Goal: Transaction & Acquisition: Register for event/course

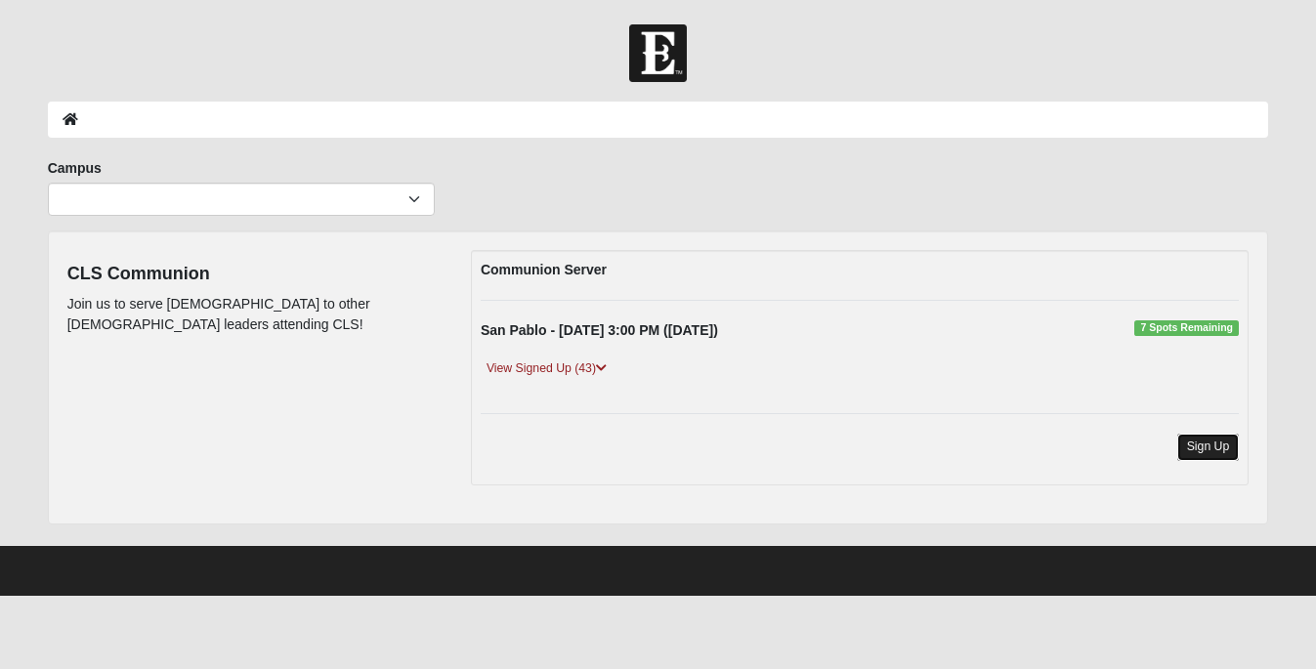
click at [1195, 444] on link "Sign Up" at bounding box center [1208, 447] width 63 height 26
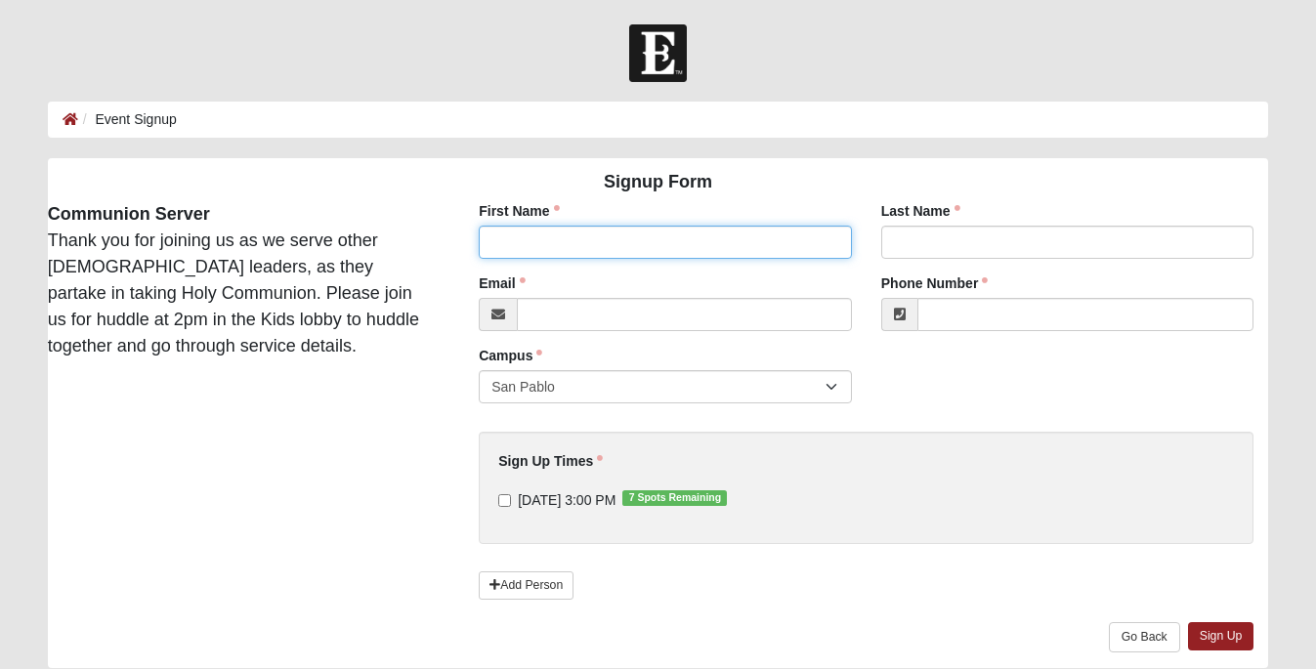
click at [691, 251] on input "First Name" at bounding box center [665, 242] width 373 height 33
type input "[PERSON_NAME]"
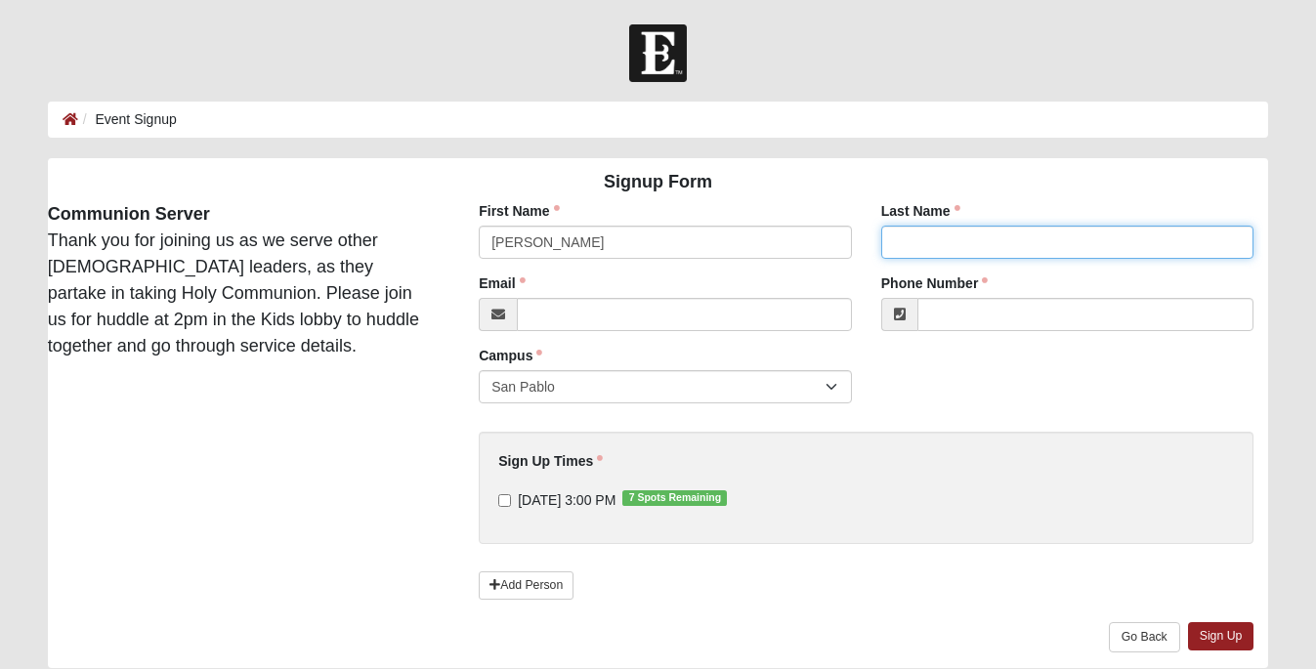
type input "[PERSON_NAME]"
type input "[PERSON_NAME][EMAIL_ADDRESS][PERSON_NAME][DOMAIN_NAME]"
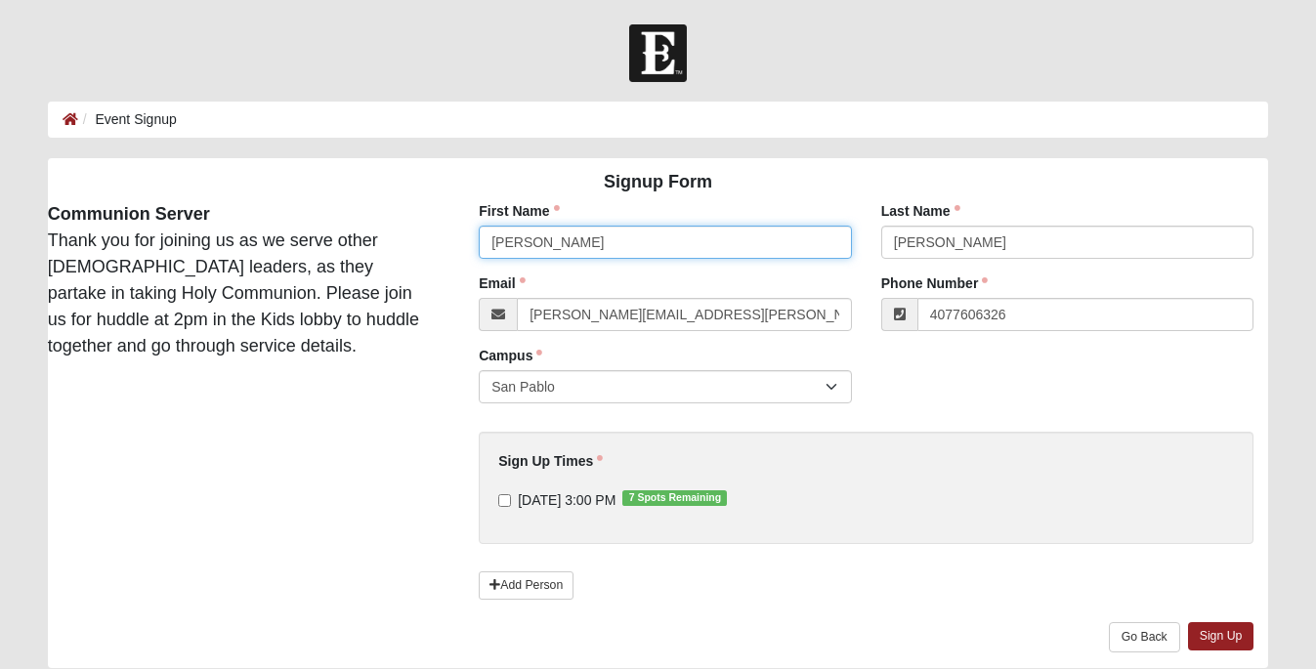
type input "[PHONE_NUMBER]"
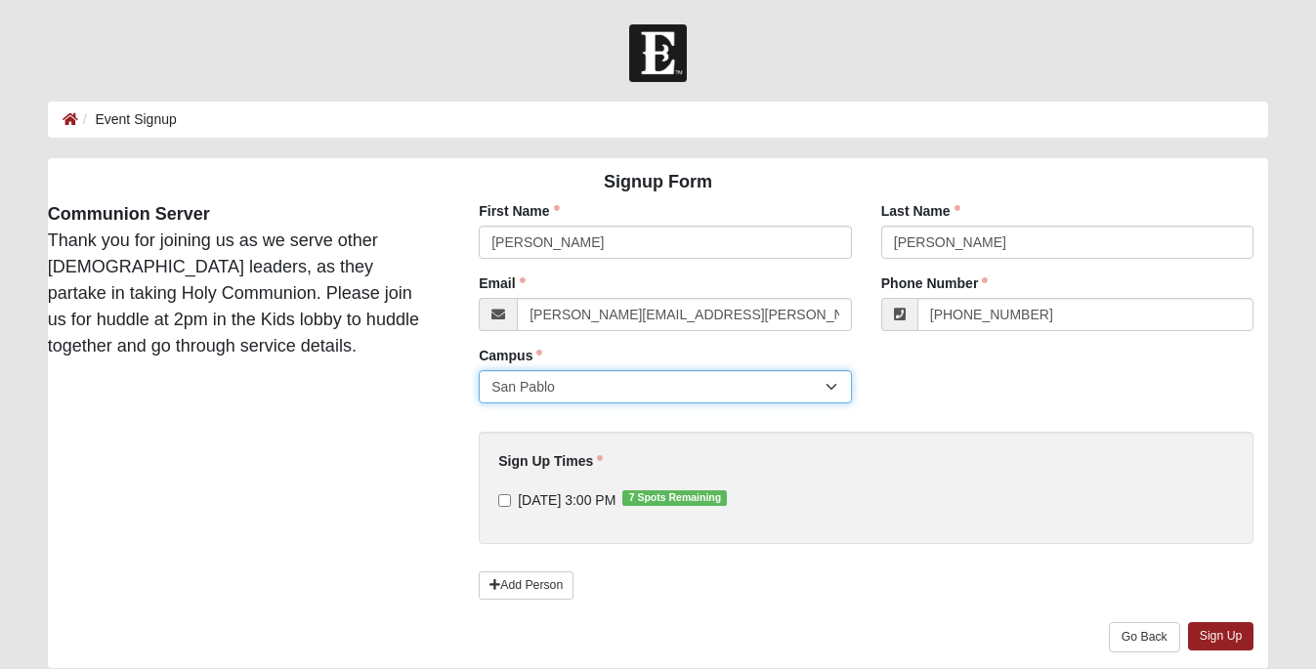
click at [594, 392] on select "San Pablo" at bounding box center [665, 386] width 373 height 33
click at [479, 370] on select "San Pablo" at bounding box center [665, 386] width 373 height 33
click at [507, 500] on input "9/8/2025 3:00 PM 7 Spots Remaining" at bounding box center [504, 500] width 13 height 13
checkbox input "true"
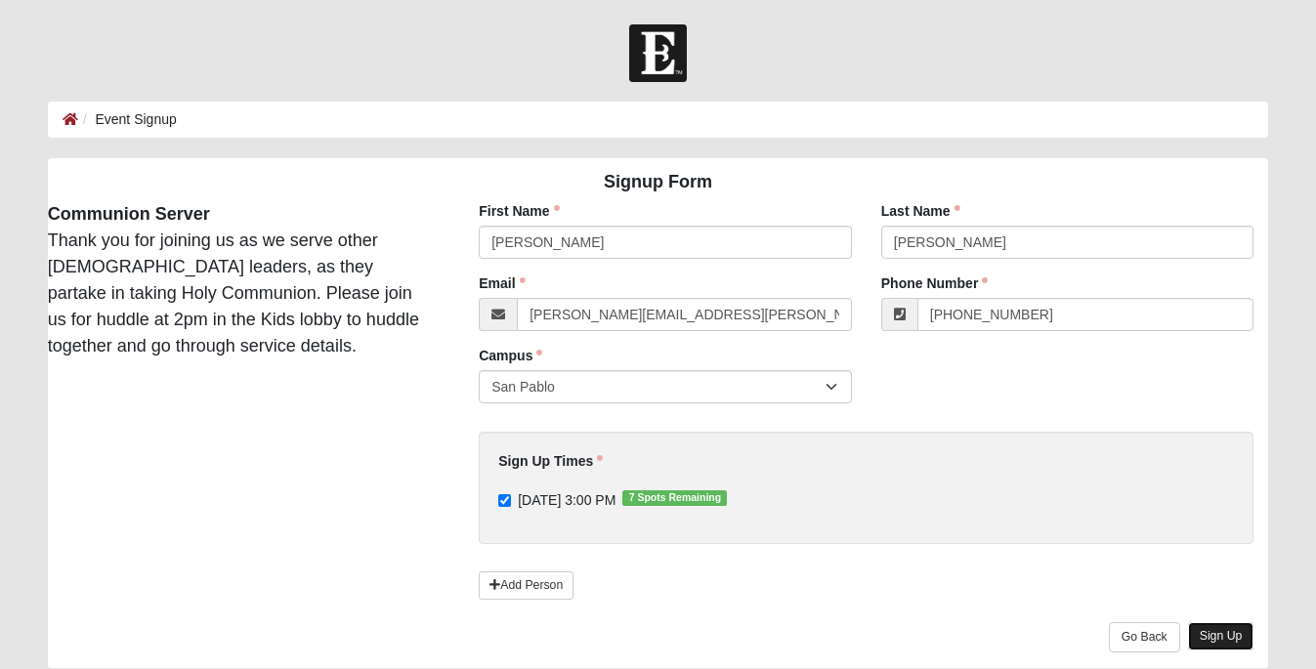
click at [1200, 634] on link "Sign Up" at bounding box center [1221, 636] width 66 height 28
